Goal: Check status: Check status

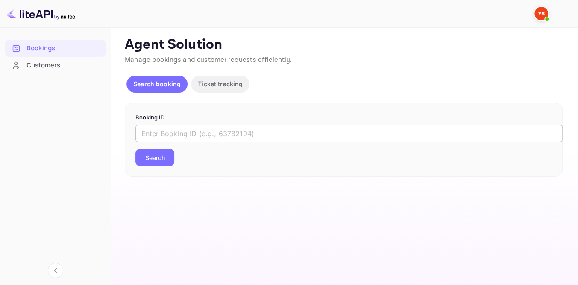
click at [194, 131] on input "text" at bounding box center [348, 133] width 427 height 17
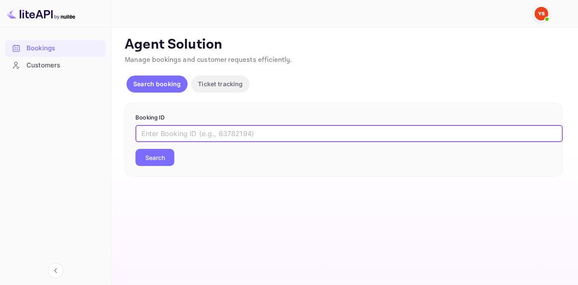
paste input "9274002"
type input "9274002"
click at [167, 154] on button "Search" at bounding box center [154, 157] width 39 height 17
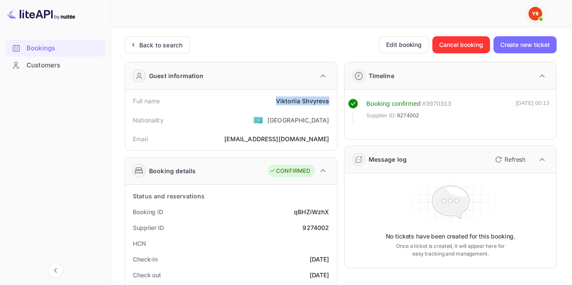
drag, startPoint x: 277, startPoint y: 100, endPoint x: 332, endPoint y: 99, distance: 55.5
click at [332, 100] on div "Full name [PERSON_NAME]" at bounding box center [231, 101] width 205 height 16
copy div "[PERSON_NAME]"
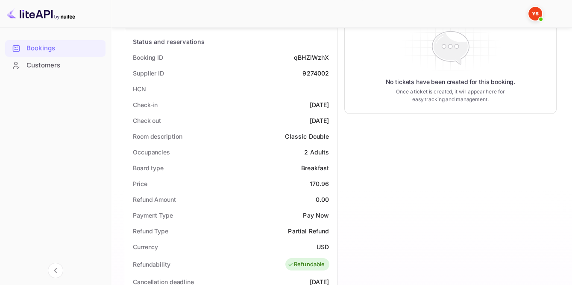
scroll to position [194, 0]
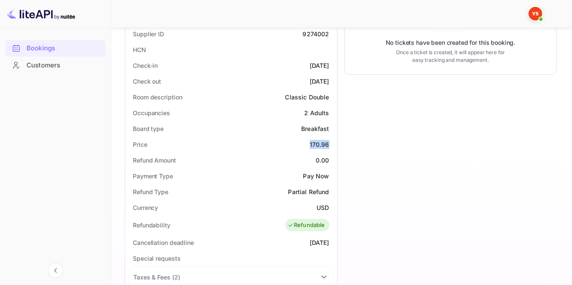
drag, startPoint x: 308, startPoint y: 141, endPoint x: 333, endPoint y: 141, distance: 25.6
click at [333, 141] on div "Status and reservations Booking ID qBHZiWzhX Supplier ID 9274002 HCN Check-in […" at bounding box center [231, 245] width 212 height 508
copy div "170.96"
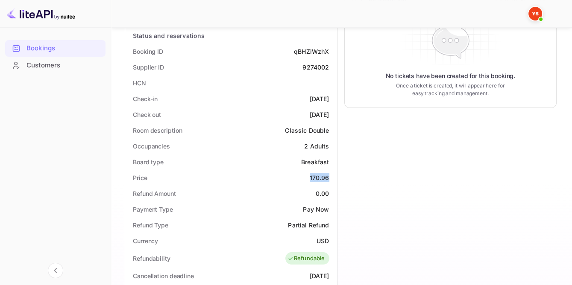
scroll to position [116, 0]
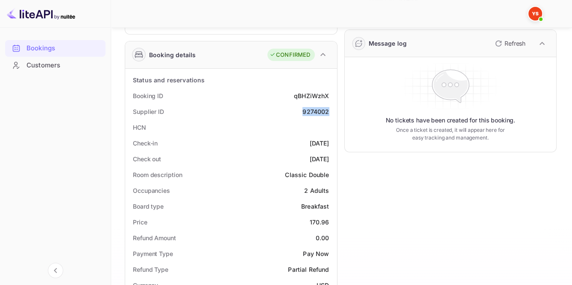
drag, startPoint x: 316, startPoint y: 110, endPoint x: 330, endPoint y: 110, distance: 14.1
click at [330, 110] on div "Supplier ID 9274002" at bounding box center [231, 112] width 205 height 16
copy div "9274002"
